Goal: Task Accomplishment & Management: Use online tool/utility

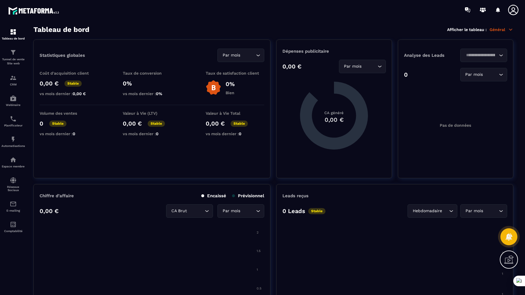
click at [15, 60] on p "Tunnel de vente Site web" at bounding box center [12, 61] width 23 height 8
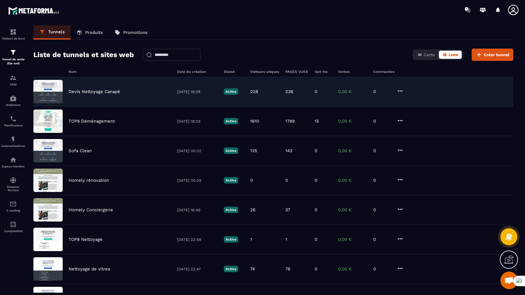
click at [87, 93] on p "Devis Nettoyage Canapé" at bounding box center [95, 91] width 52 height 5
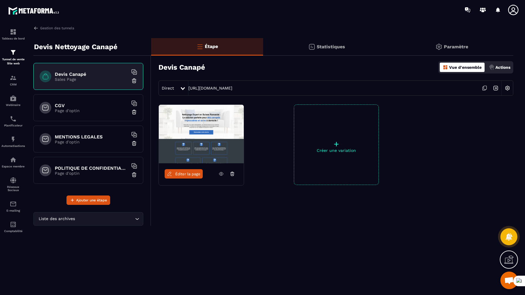
click at [221, 173] on icon at bounding box center [221, 173] width 5 height 5
click at [83, 105] on h6 "CGV" at bounding box center [91, 106] width 73 height 6
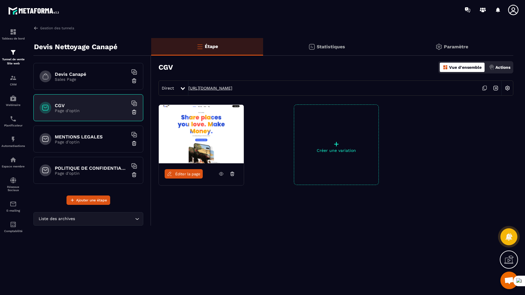
click at [232, 88] on link "[URL][DOMAIN_NAME]" at bounding box center [210, 88] width 44 height 5
click at [84, 151] on div "MENTIONS LEGALES Page d'optin" at bounding box center [88, 139] width 110 height 27
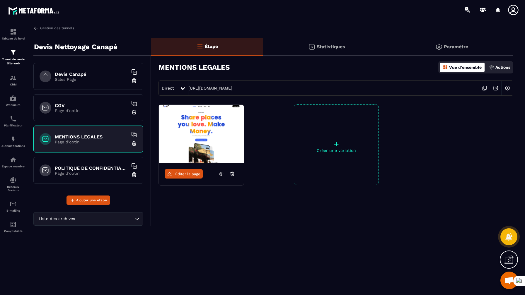
click at [212, 86] on link "[URL][DOMAIN_NAME]" at bounding box center [210, 88] width 44 height 5
click at [89, 174] on p "Page d'optin" at bounding box center [91, 173] width 73 height 5
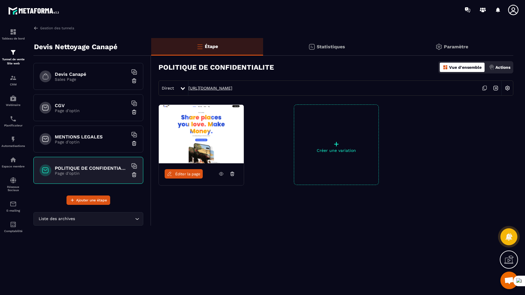
click at [211, 87] on link "[URL][DOMAIN_NAME]" at bounding box center [210, 88] width 44 height 5
click at [100, 75] on h6 "Devis Canapé" at bounding box center [91, 74] width 73 height 6
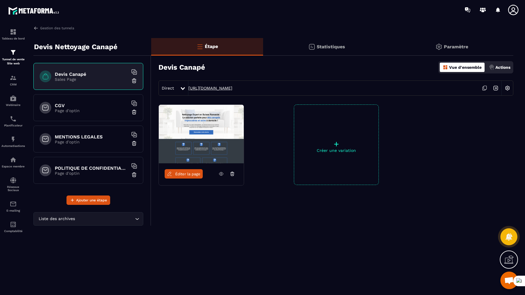
click at [232, 88] on link "[URL][DOMAIN_NAME]" at bounding box center [210, 88] width 44 height 5
